Goal: Find specific page/section: Find specific page/section

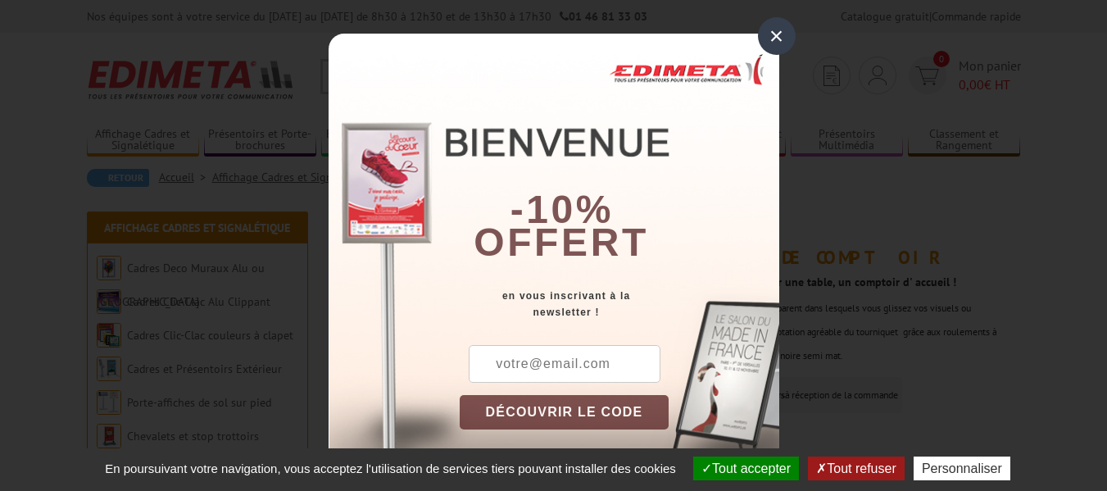
click at [775, 39] on div "×" at bounding box center [777, 36] width 38 height 38
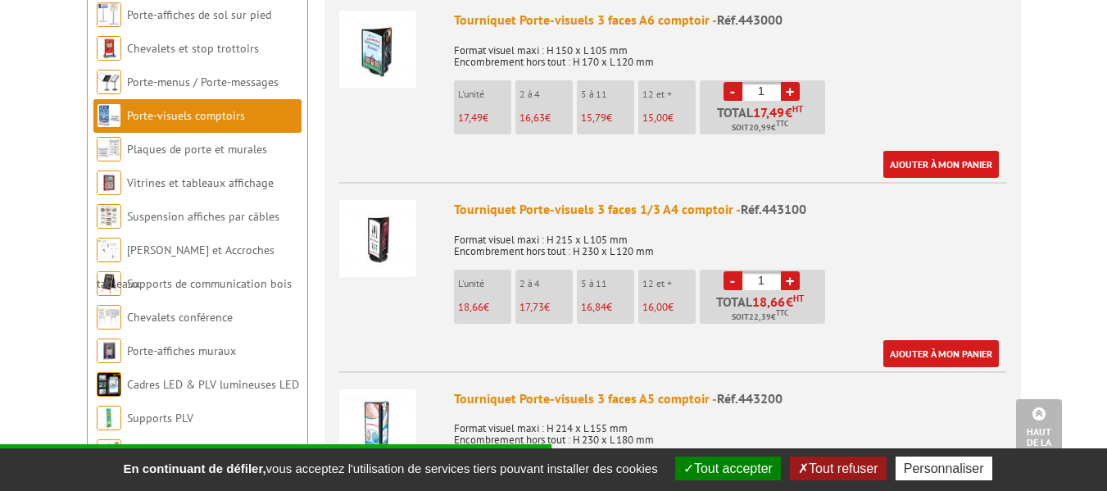
scroll to position [246, 0]
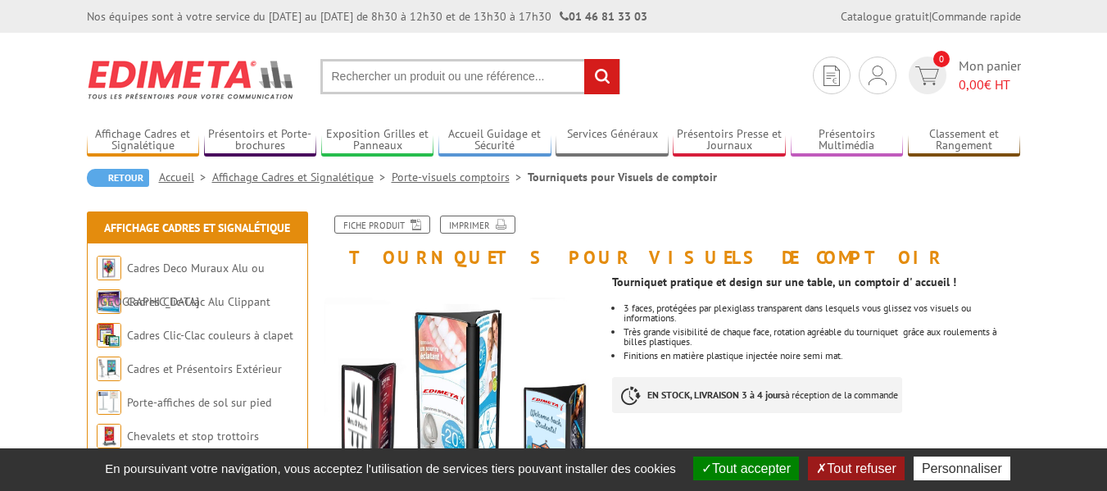
click at [460, 180] on link "Porte-visuels comptoirs" at bounding box center [460, 177] width 136 height 15
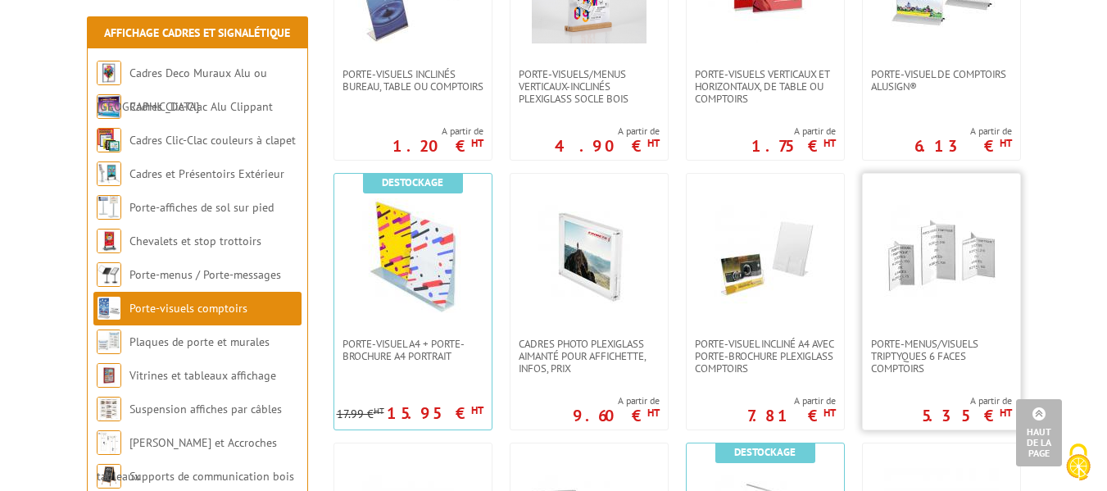
scroll to position [1065, 0]
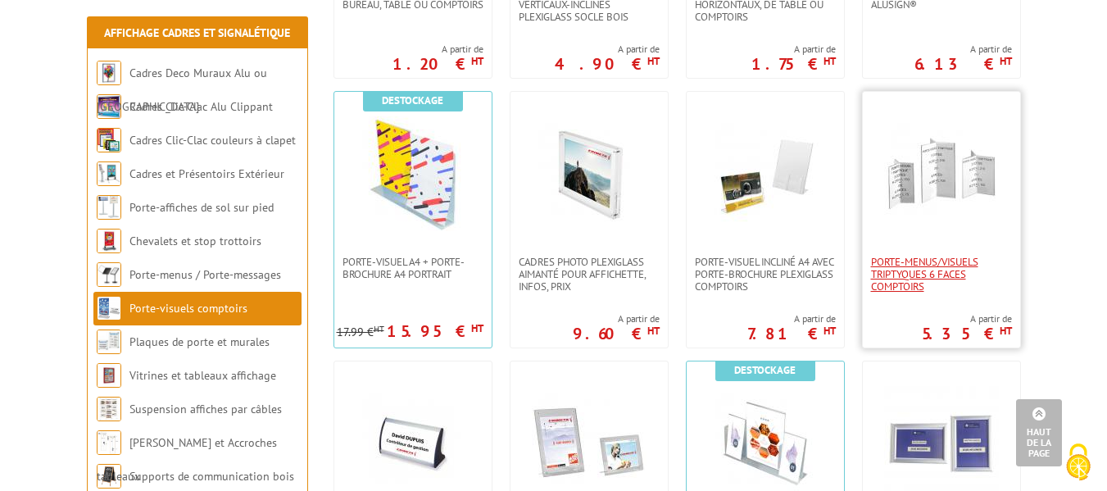
click at [921, 276] on span "Porte-menus/visuels triptyques 6 faces comptoirs" at bounding box center [941, 274] width 141 height 37
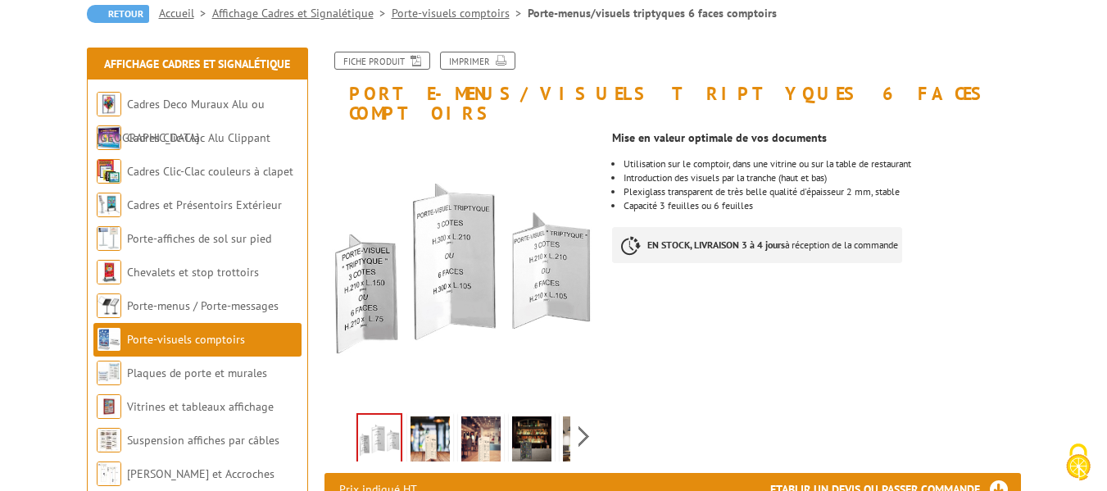
scroll to position [246, 0]
